Goal: Communication & Community: Answer question/provide support

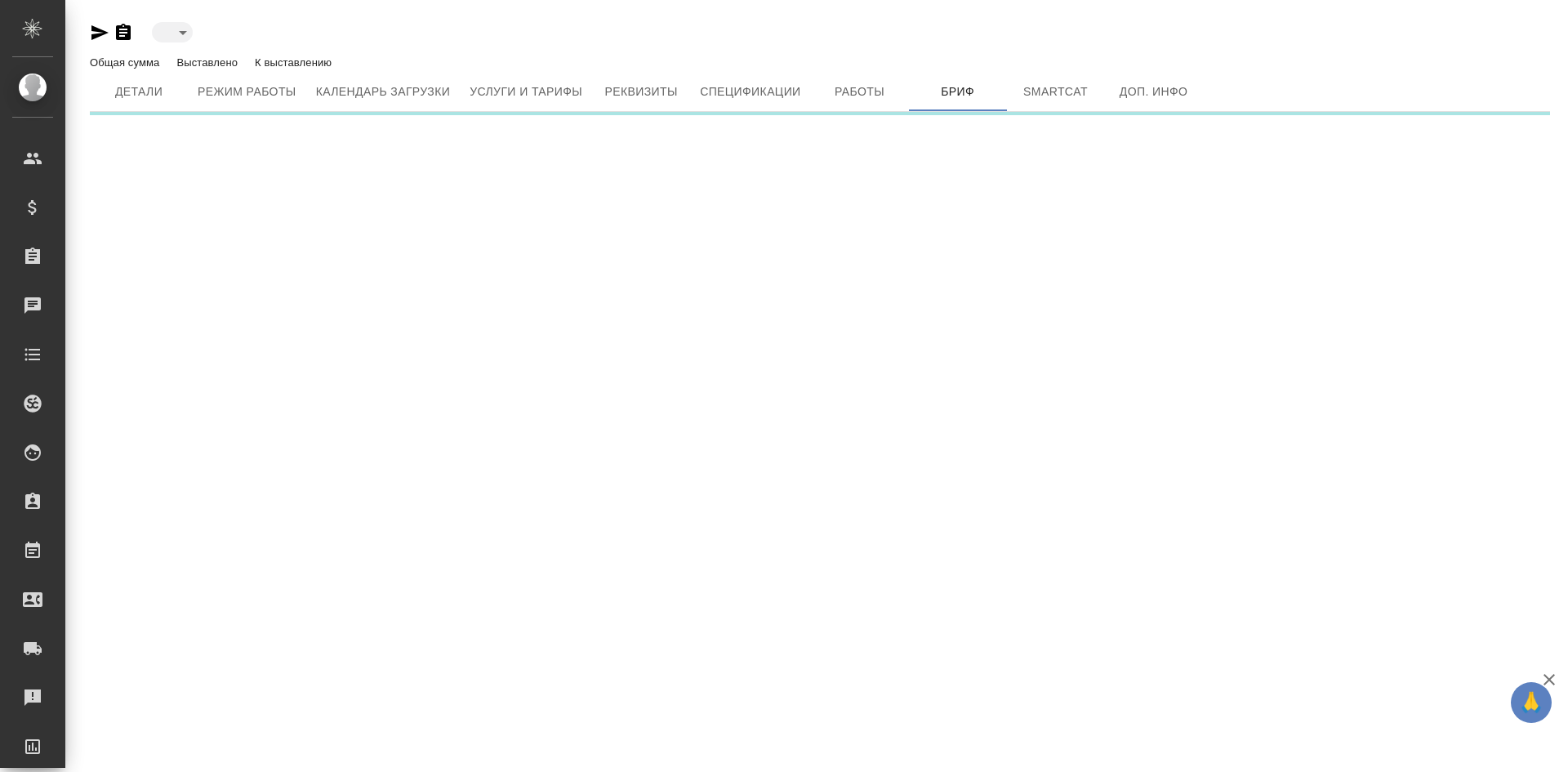
type input "toBeImplemented"
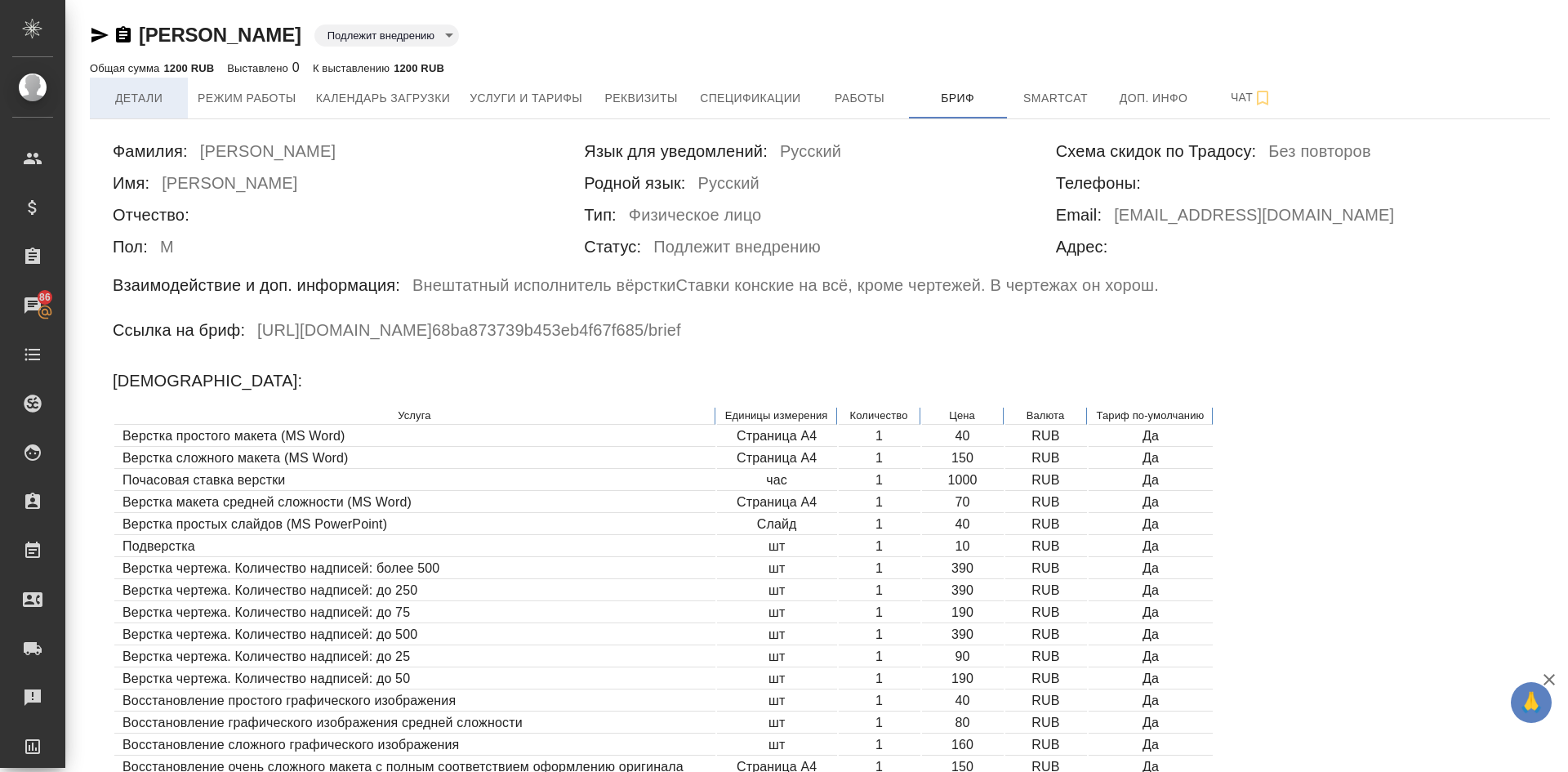
click at [148, 101] on span "Детали" at bounding box center [138, 97] width 78 height 20
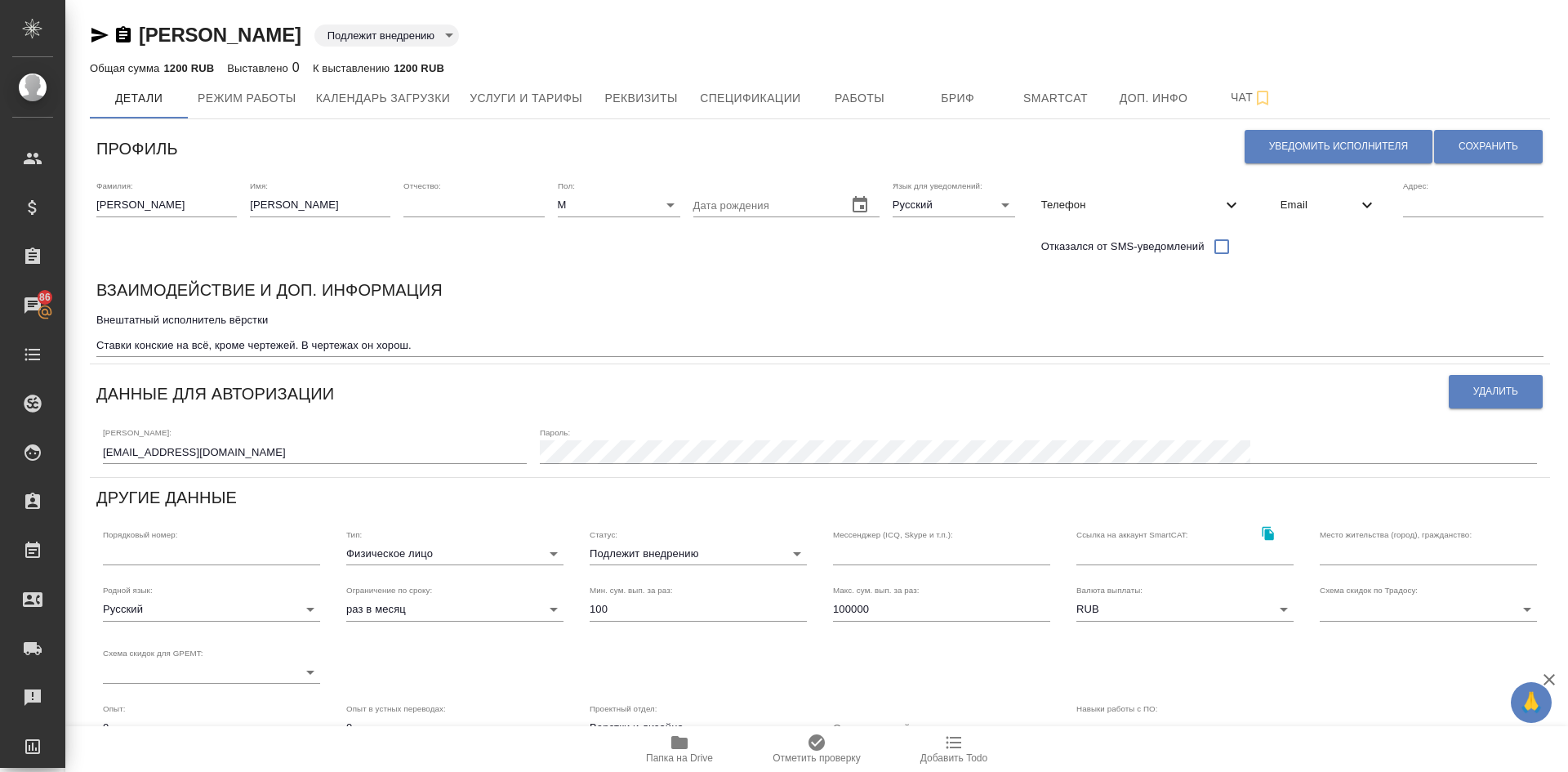
click at [218, 42] on link "Воробьев Александр" at bounding box center [220, 34] width 163 height 22
click at [849, 99] on span "Работы" at bounding box center [860, 97] width 78 height 20
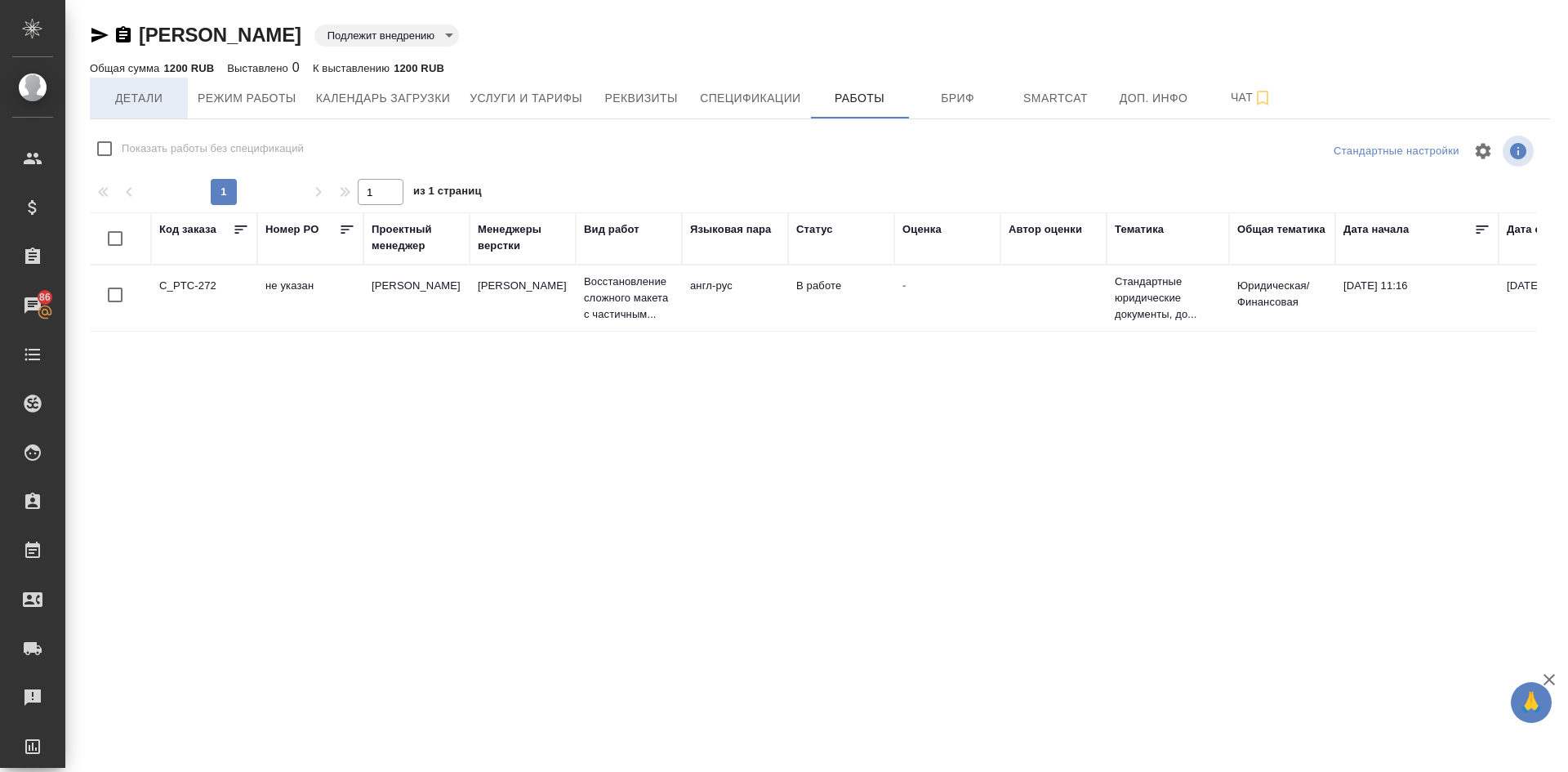
click at [126, 97] on span "Детали" at bounding box center [138, 97] width 78 height 20
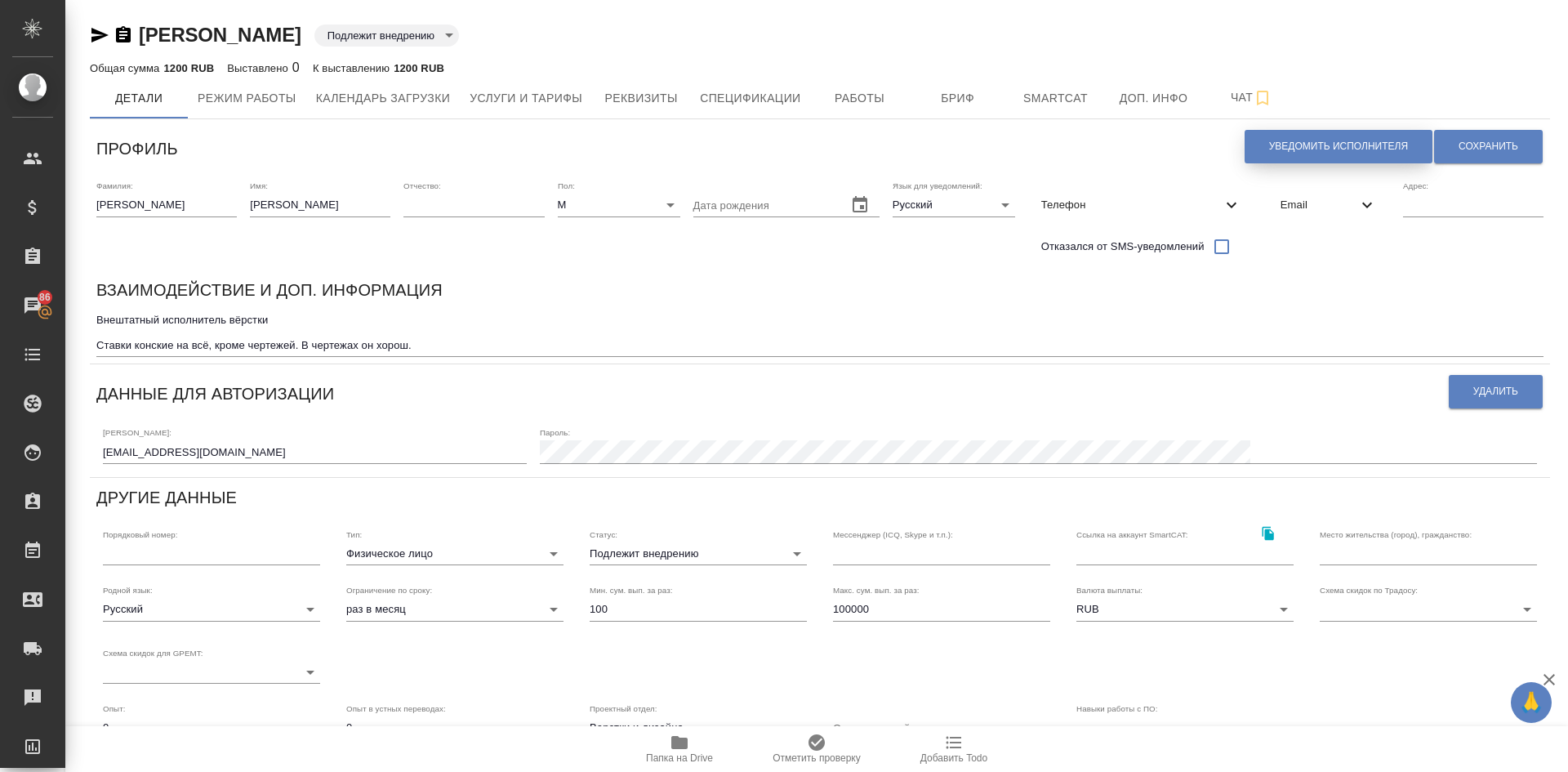
click at [1277, 142] on span "Уведомить исполнителя" at bounding box center [1338, 146] width 139 height 14
type textarea "Добрый день, Александр! Ознакомиться с подробной информацией по выполненным раб…"
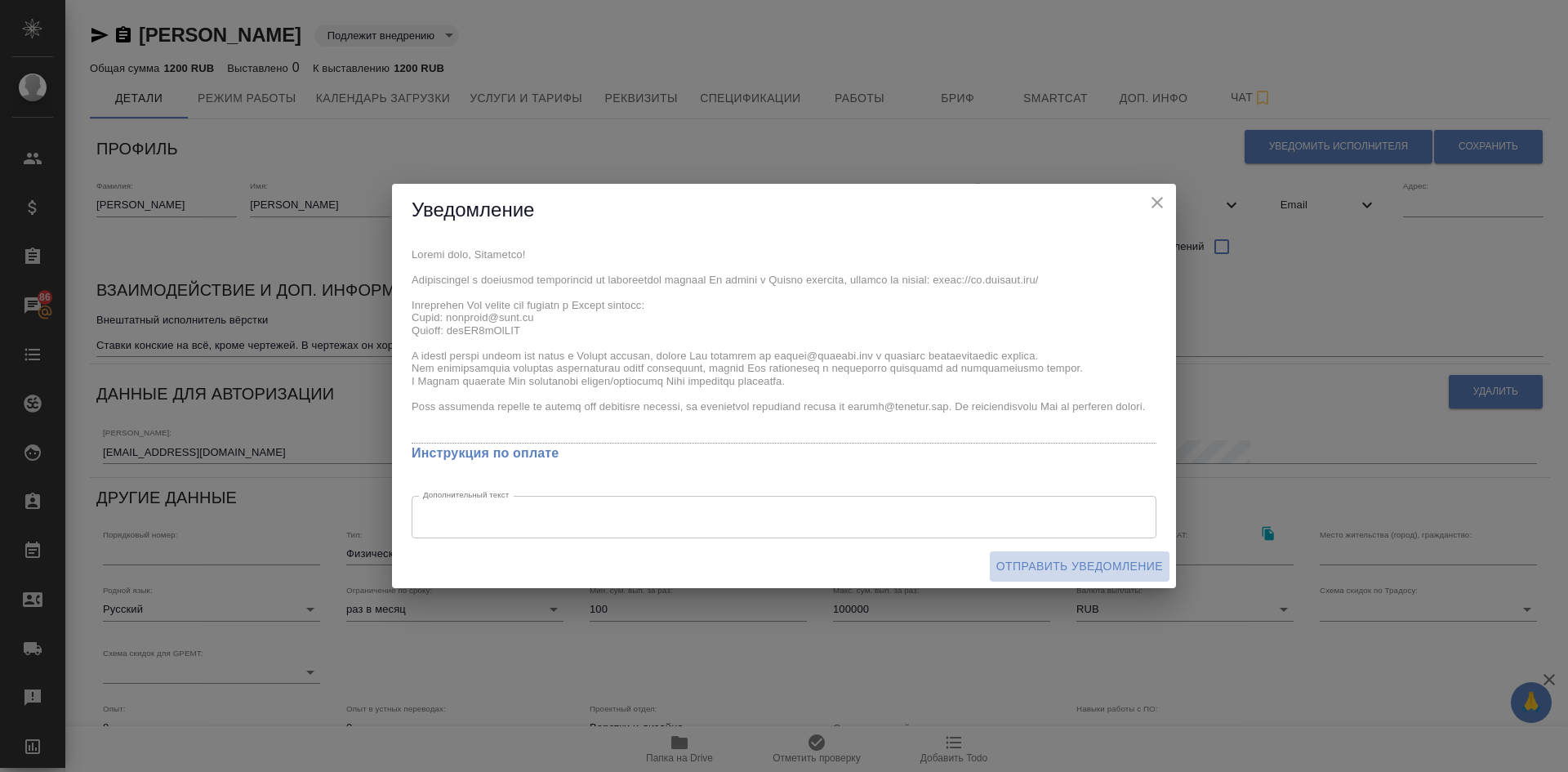
click at [1031, 564] on span "Отправить уведомление" at bounding box center [1079, 566] width 166 height 20
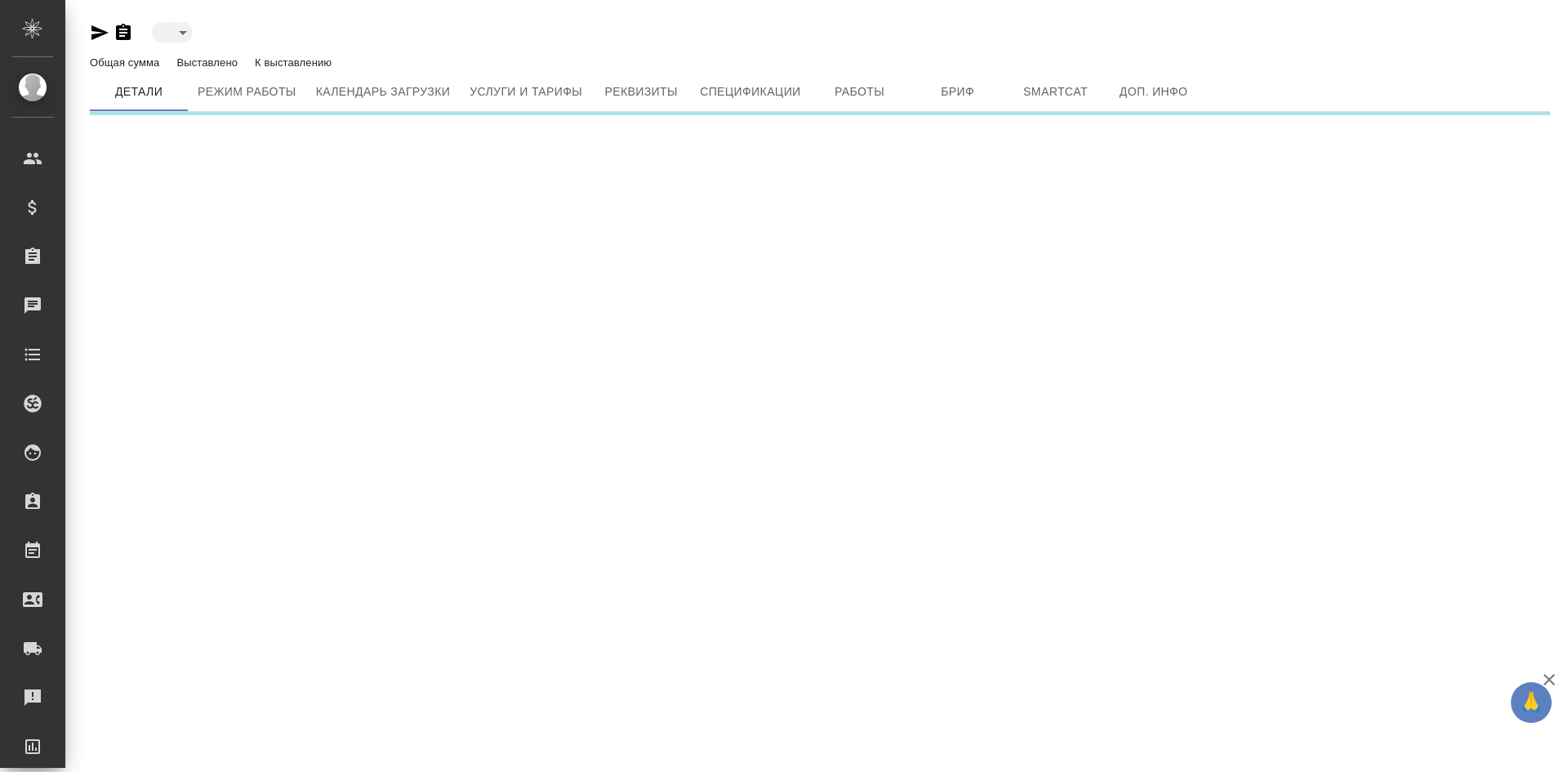
type input "toBeImplemented"
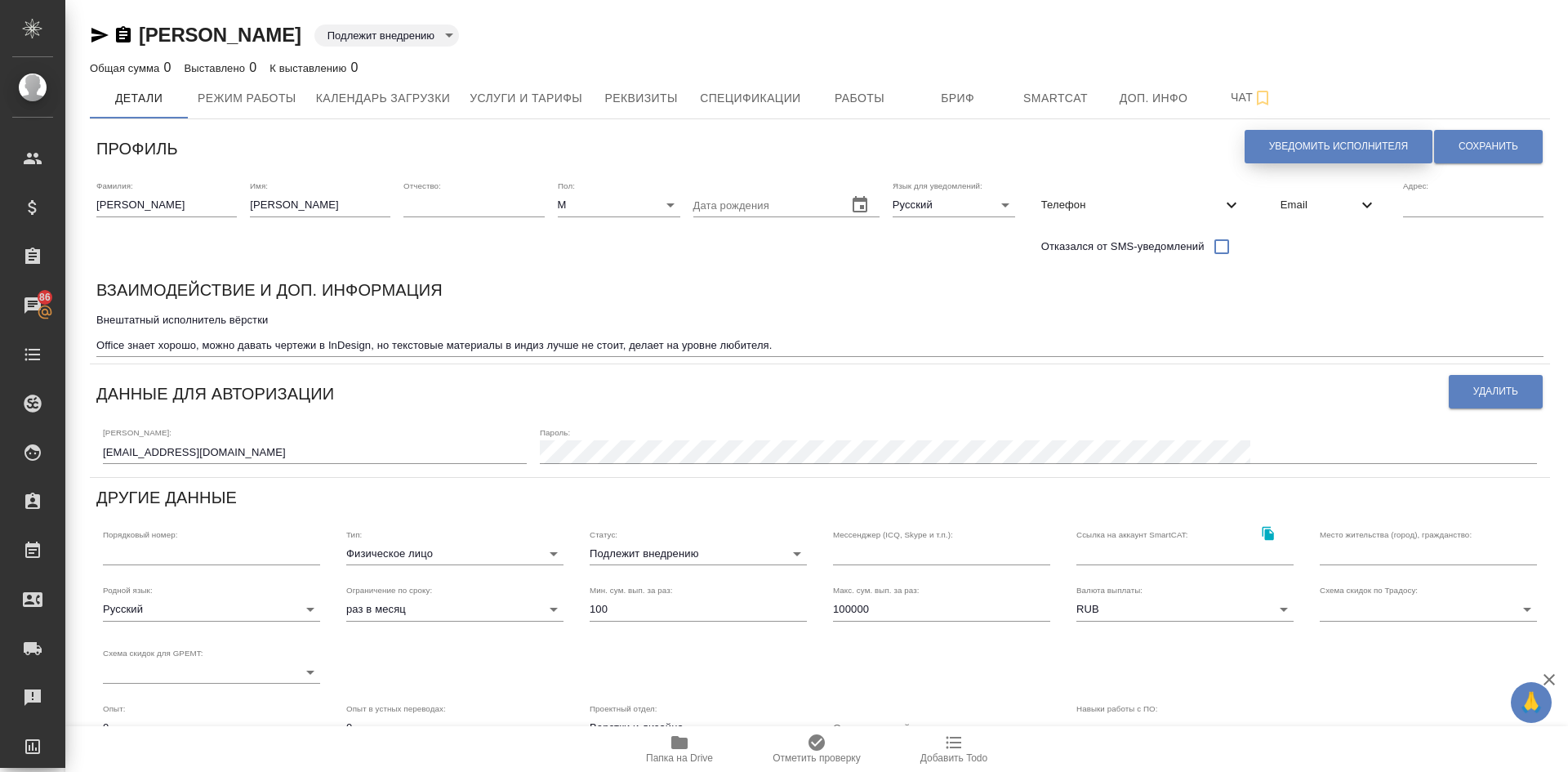
click at [1277, 147] on span "Уведомить исполнителя" at bounding box center [1338, 146] width 139 height 14
type textarea "Добрый день, Андрей! Ознакомиться с подробной информацией по выполненным работа…"
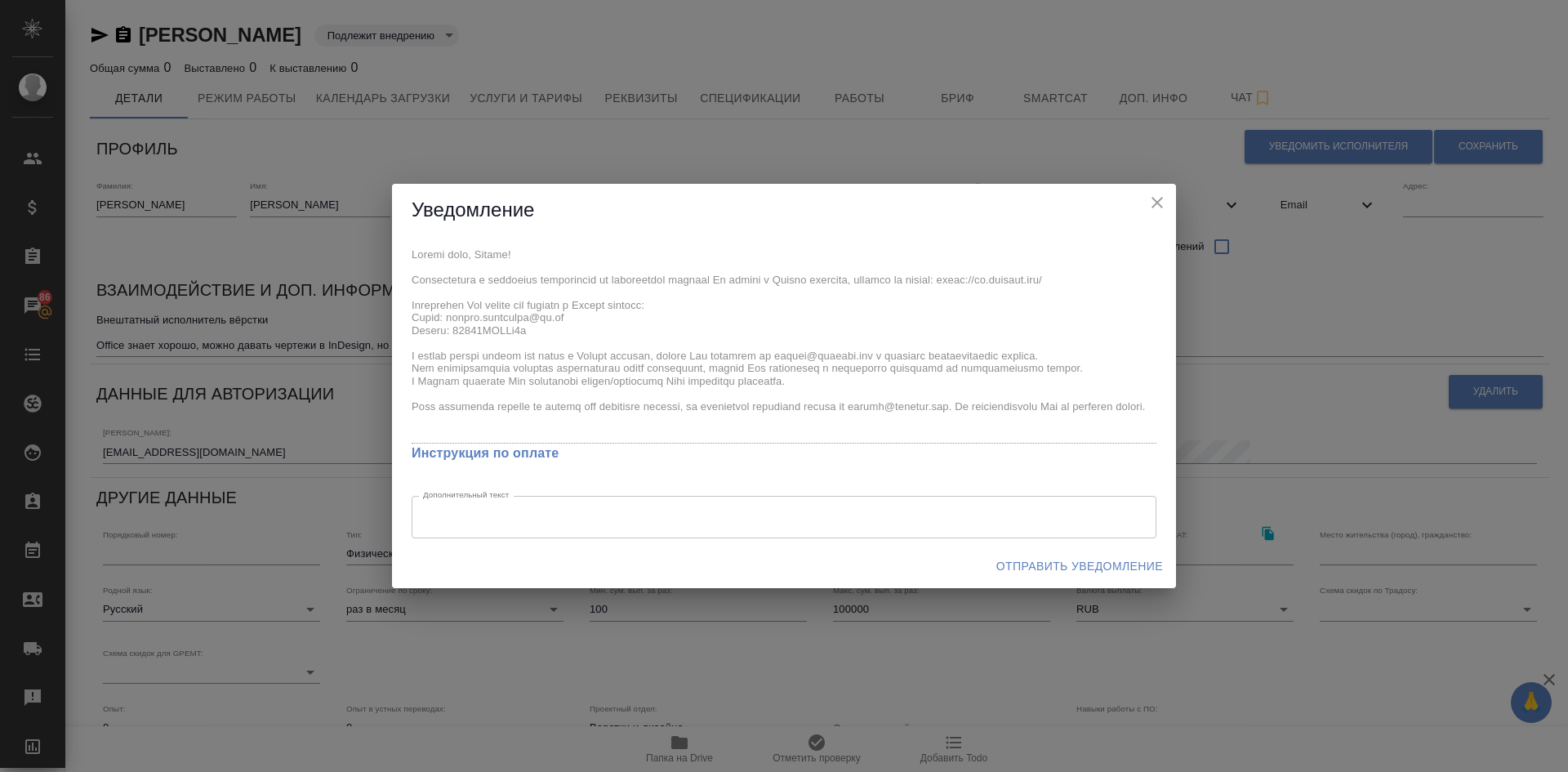
click at [1044, 562] on span "Отправить уведомление" at bounding box center [1079, 566] width 166 height 20
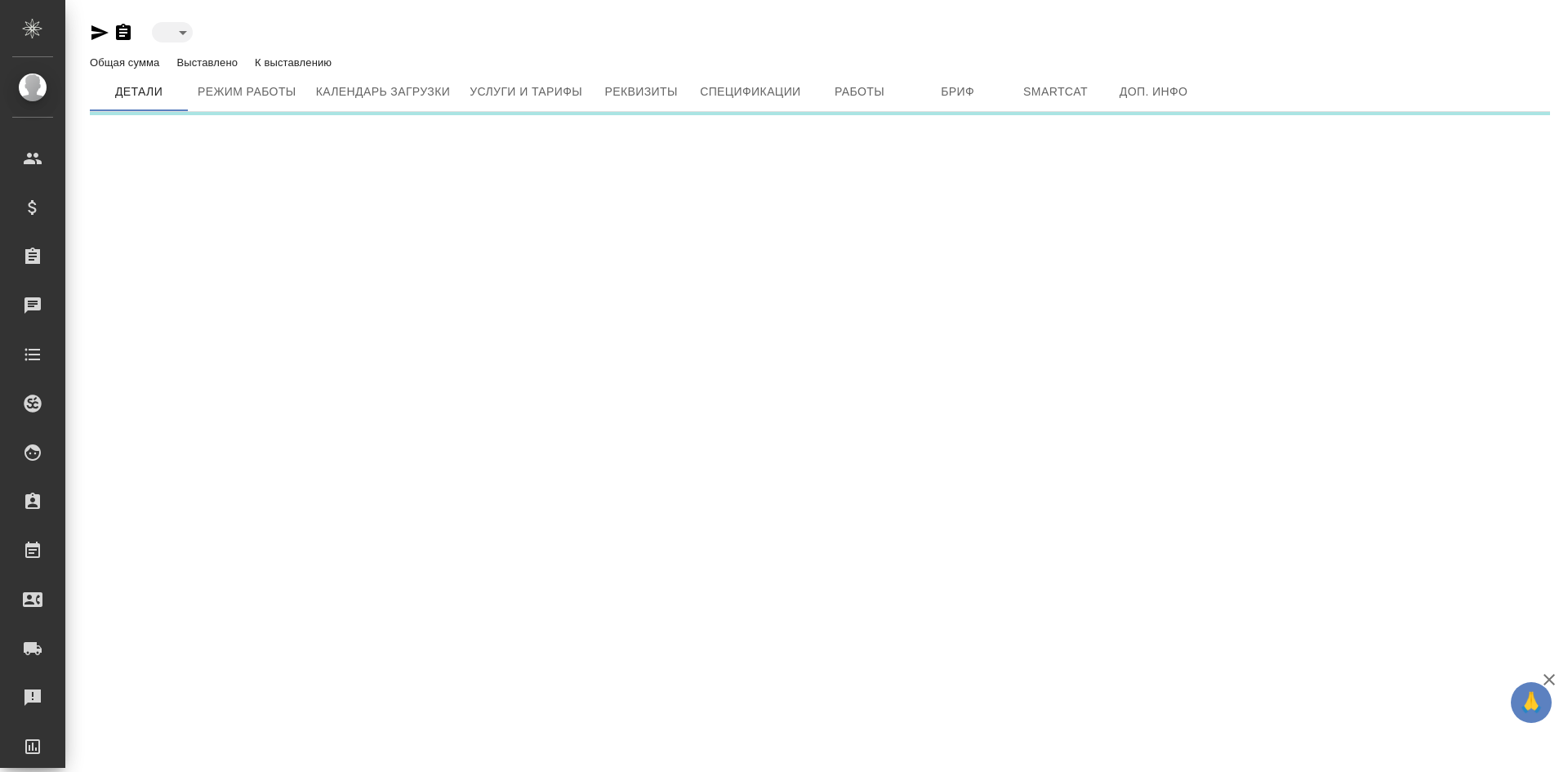
type input "toBeImplemented"
